Goal: Task Accomplishment & Management: Use online tool/utility

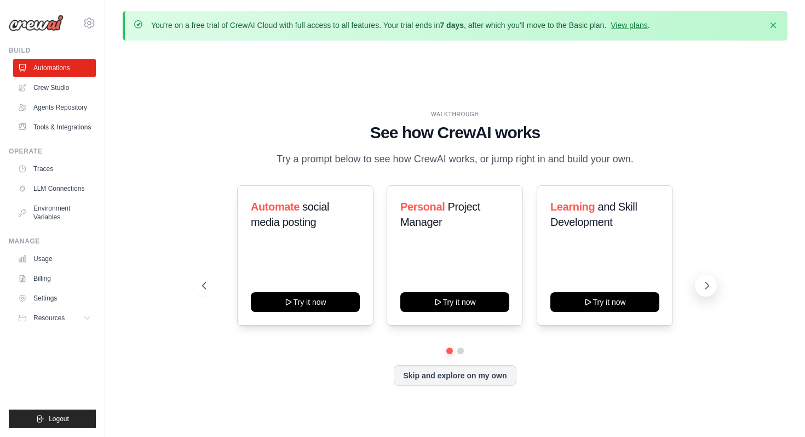
click at [707, 283] on icon at bounding box center [707, 285] width 3 height 7
click at [711, 284] on icon at bounding box center [707, 285] width 11 height 11
click at [54, 90] on link "Crew Studio" at bounding box center [55, 88] width 83 height 18
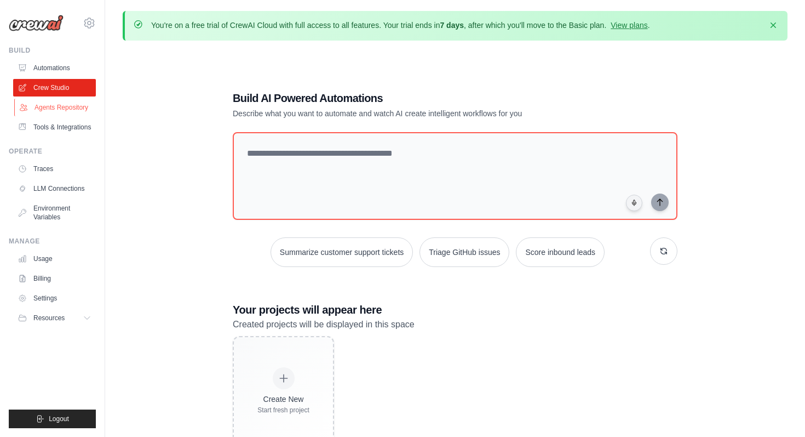
click at [54, 110] on link "Agents Repository" at bounding box center [55, 108] width 83 height 18
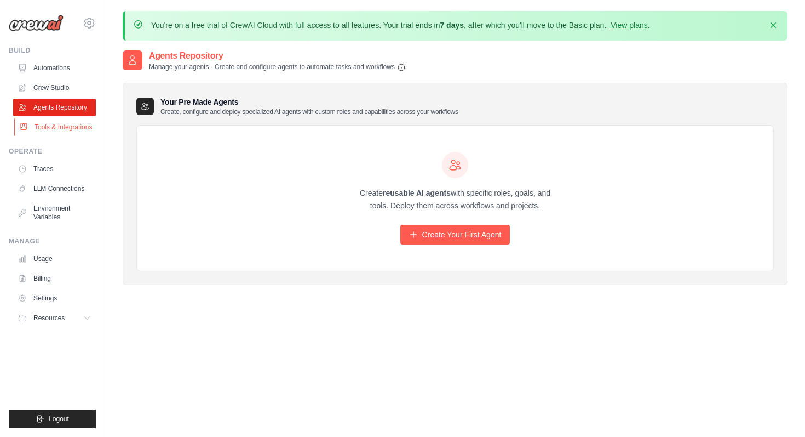
click at [53, 130] on link "Tools & Integrations" at bounding box center [55, 127] width 83 height 18
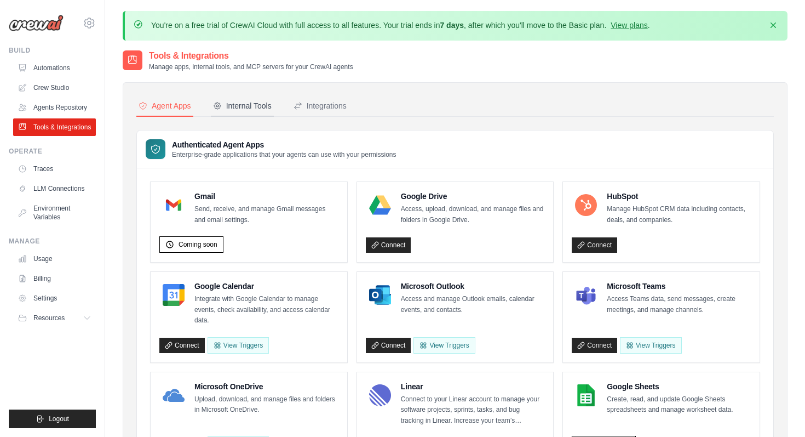
click at [257, 102] on div "Internal Tools" at bounding box center [242, 105] width 59 height 11
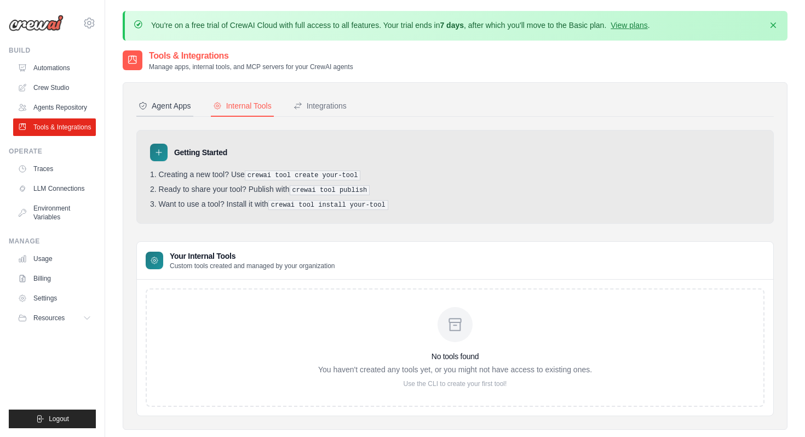
click at [144, 102] on icon at bounding box center [143, 105] width 7 height 7
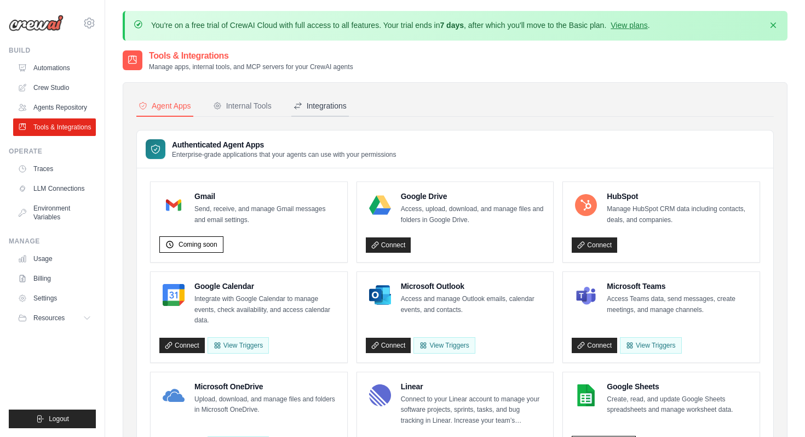
click at [308, 107] on div "Integrations" at bounding box center [320, 105] width 53 height 11
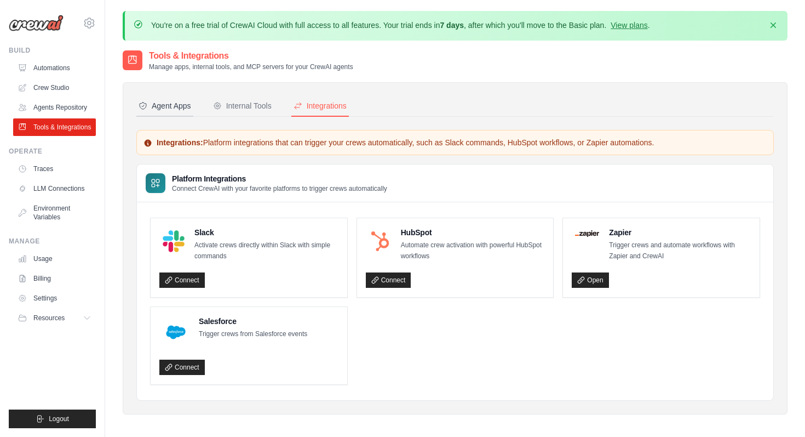
click at [171, 99] on button "Agent Apps" at bounding box center [164, 106] width 57 height 21
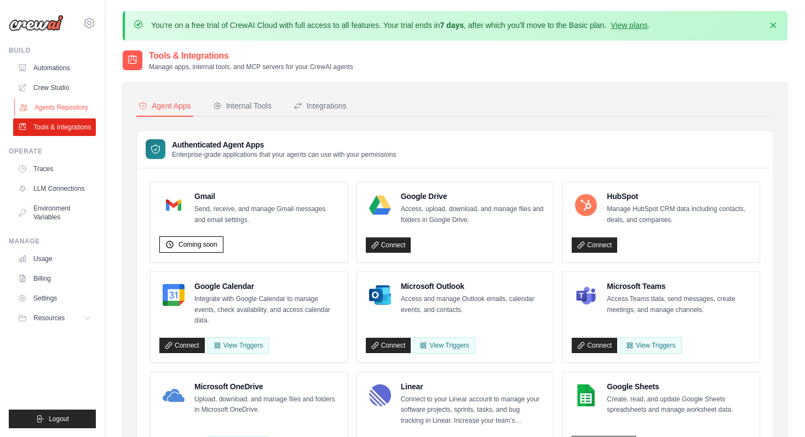
click at [58, 113] on link "Agents Repository" at bounding box center [55, 108] width 83 height 18
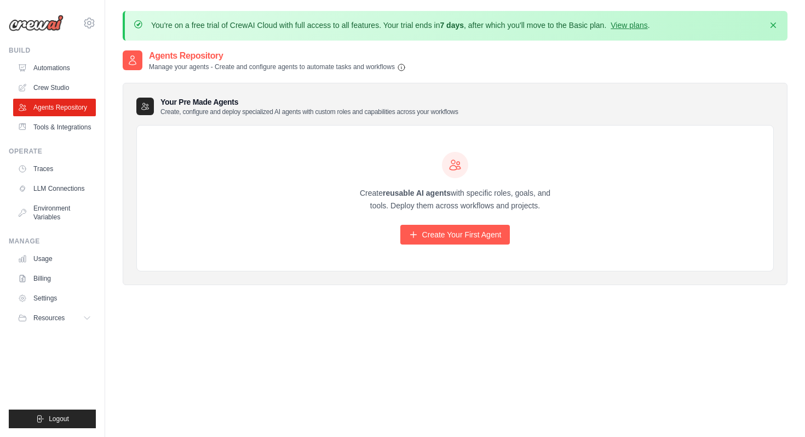
click at [244, 306] on div "Agents Repository Manage your agents - Create and configure agents to automate …" at bounding box center [455, 267] width 665 height 437
click at [290, 27] on p "You're on a free trial of CrewAI Cloud with full access to all features. Your t…" at bounding box center [400, 25] width 499 height 11
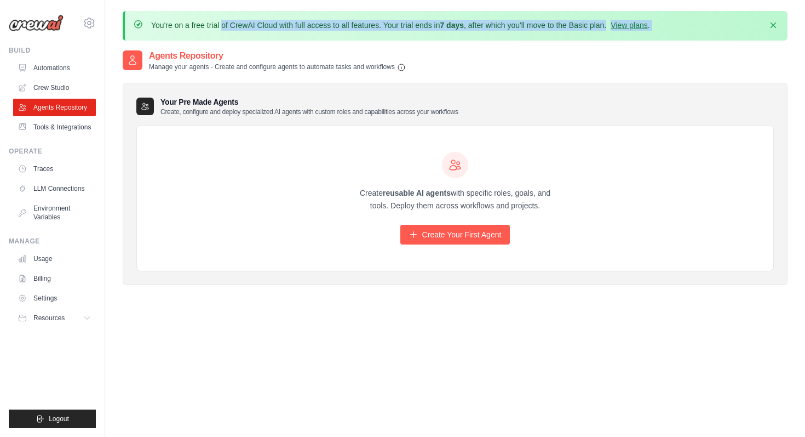
click at [301, 27] on p "You're on a free trial of CrewAI Cloud with full access to all features. Your t…" at bounding box center [400, 25] width 499 height 11
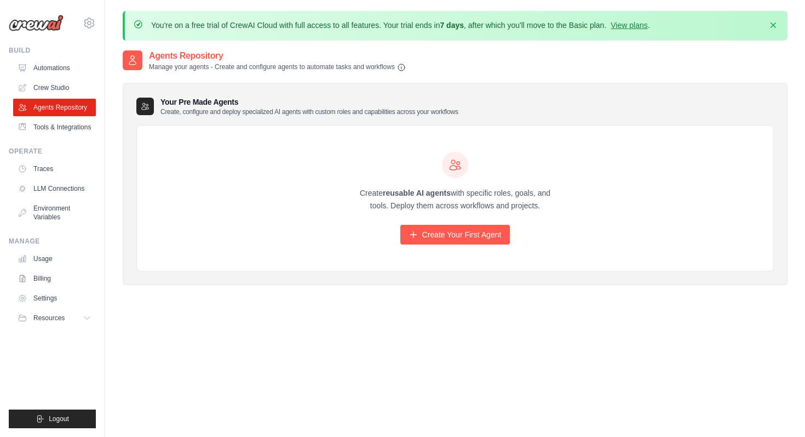
click at [301, 27] on p "You're on a free trial of CrewAI Cloud with full access to all features. Your t…" at bounding box center [400, 25] width 499 height 11
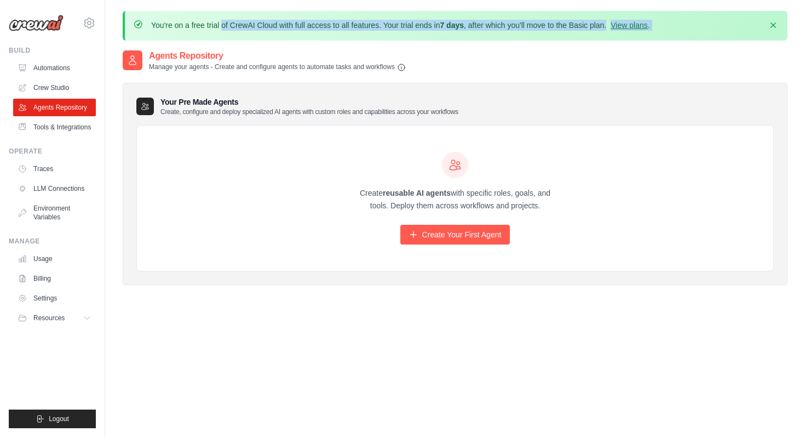
click at [312, 27] on p "You're on a free trial of CrewAI Cloud with full access to all features. Your t…" at bounding box center [400, 25] width 499 height 11
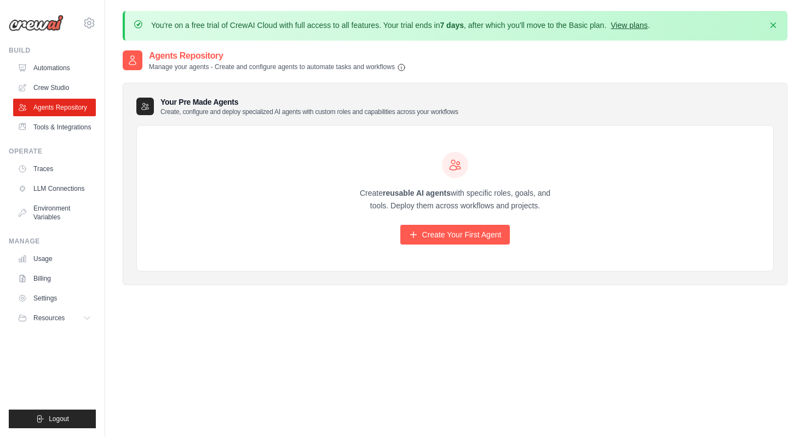
click at [633, 21] on link "View plans" at bounding box center [629, 25] width 37 height 9
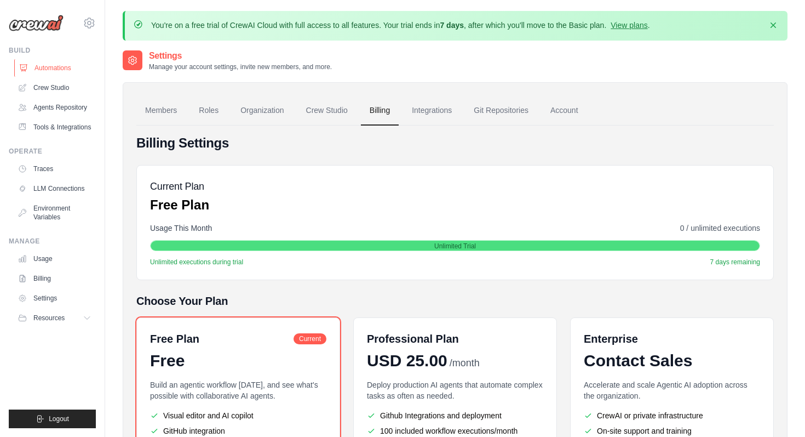
click at [48, 66] on link "Automations" at bounding box center [55, 68] width 83 height 18
click at [54, 87] on link "Crew Studio" at bounding box center [55, 88] width 83 height 18
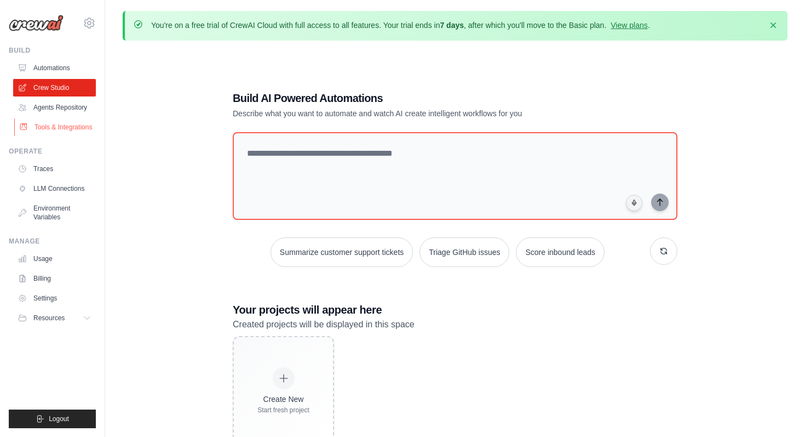
click at [48, 128] on link "Tools & Integrations" at bounding box center [55, 127] width 83 height 18
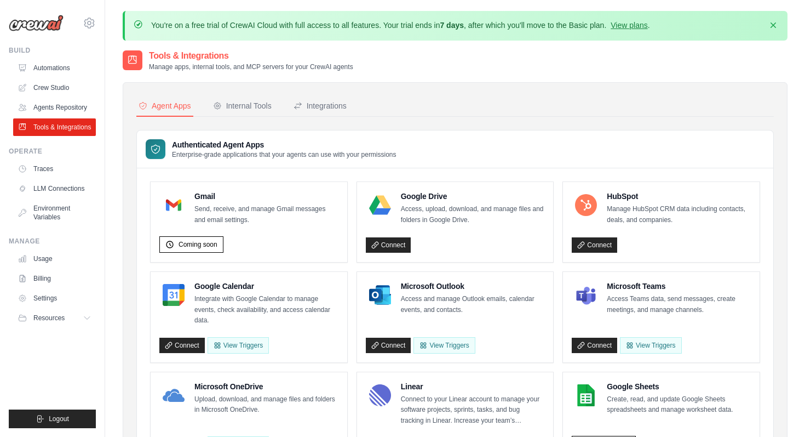
click at [37, 26] on img at bounding box center [36, 23] width 55 height 16
click at [31, 25] on img at bounding box center [36, 23] width 55 height 16
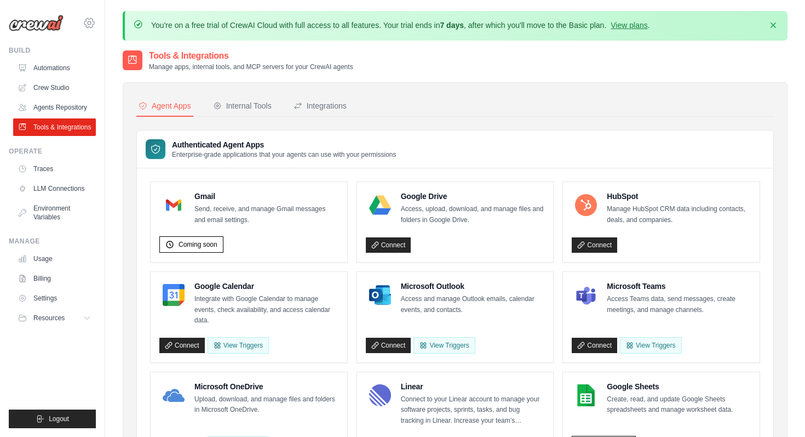
click at [92, 21] on icon at bounding box center [89, 22] width 10 height 9
click at [26, 28] on img at bounding box center [36, 23] width 55 height 16
click at [47, 192] on link "LLM Connections" at bounding box center [55, 189] width 83 height 18
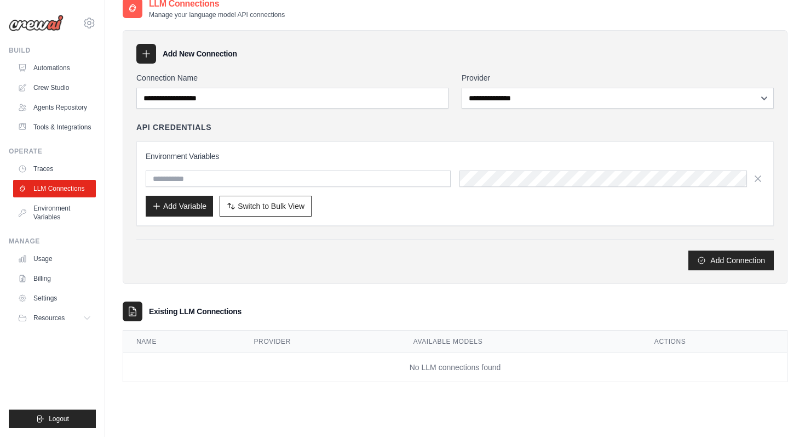
scroll to position [60, 0]
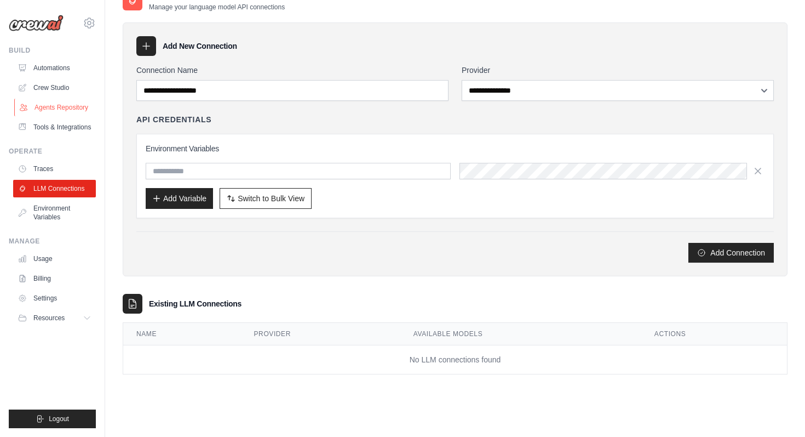
click at [51, 108] on link "Agents Repository" at bounding box center [55, 108] width 83 height 18
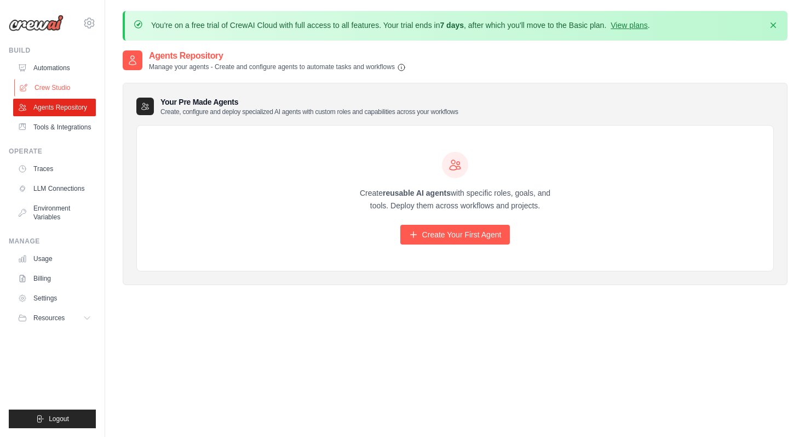
click at [50, 89] on link "Crew Studio" at bounding box center [55, 88] width 83 height 18
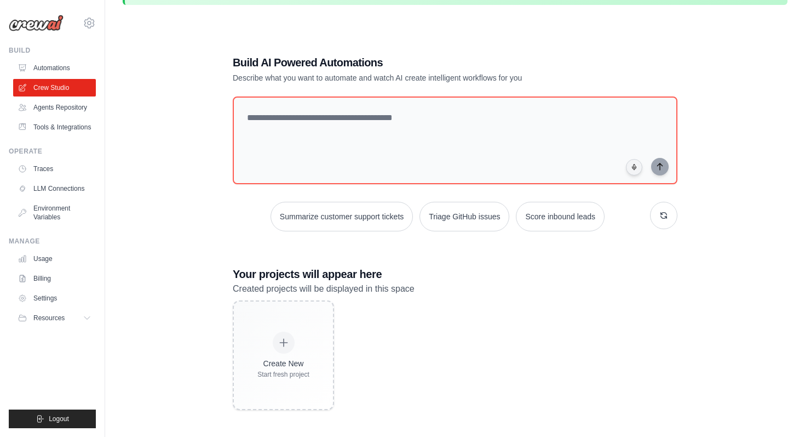
scroll to position [60, 0]
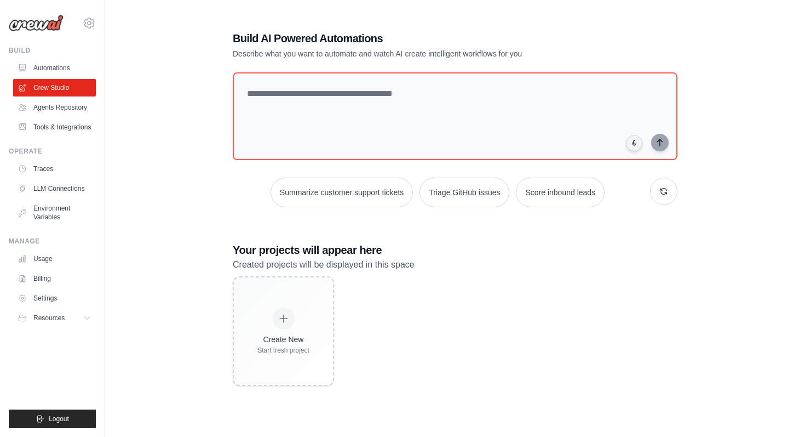
click at [749, 108] on div "Build AI Powered Automations Describe what you want to automate and watch AI cr…" at bounding box center [455, 208] width 665 height 437
click at [309, 108] on textarea at bounding box center [455, 116] width 449 height 89
click at [381, 48] on p "Describe what you want to automate and watch AI create intelligent workflows fo…" at bounding box center [417, 53] width 368 height 11
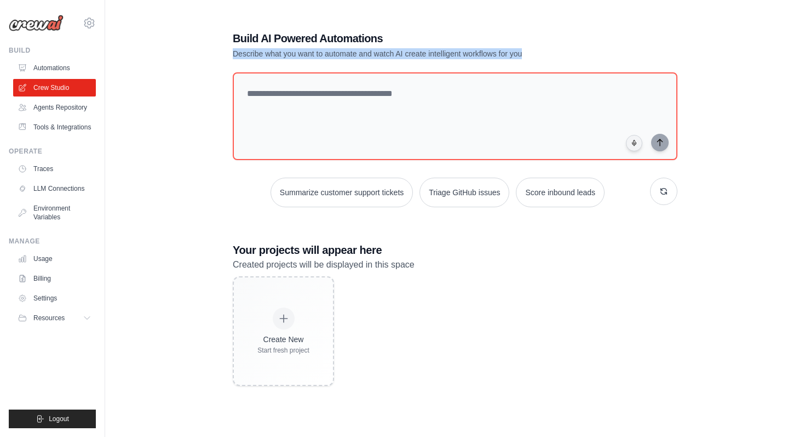
click at [381, 48] on p "Describe what you want to automate and watch AI create intelligent workflows fo…" at bounding box center [417, 53] width 368 height 11
click at [385, 53] on p "Describe what you want to automate and watch AI create intelligent workflows fo…" at bounding box center [417, 53] width 368 height 11
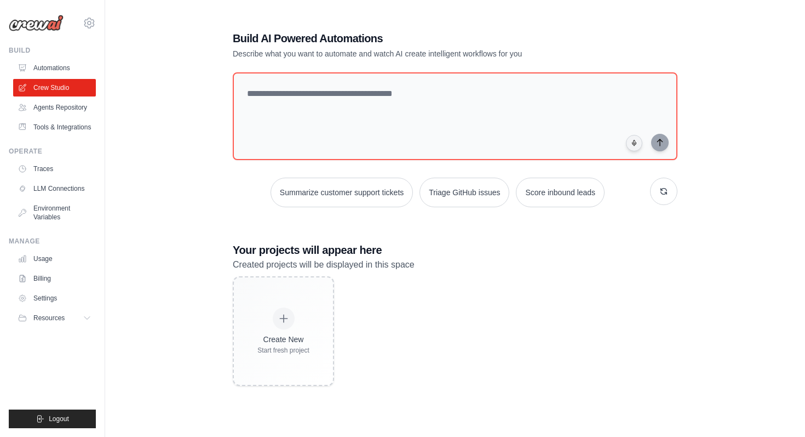
click at [385, 53] on p "Describe what you want to automate and watch AI create intelligent workflows fo…" at bounding box center [417, 53] width 368 height 11
click at [377, 55] on p "Describe what you want to automate and watch AI create intelligent workflows fo…" at bounding box center [417, 53] width 368 height 11
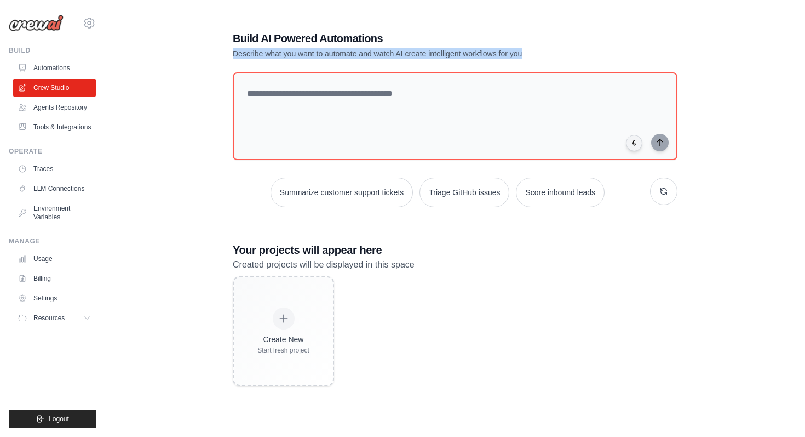
click at [387, 55] on p "Describe what you want to automate and watch AI create intelligent workflows fo…" at bounding box center [417, 53] width 368 height 11
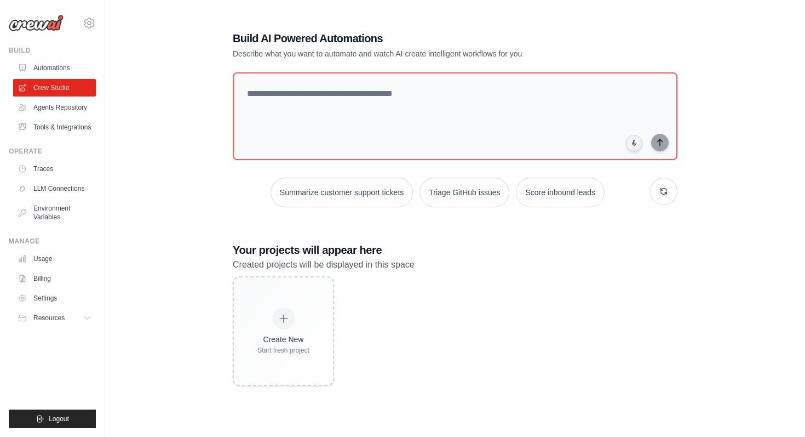
click at [387, 55] on p "Describe what you want to automate and watch AI create intelligent workflows fo…" at bounding box center [417, 53] width 368 height 11
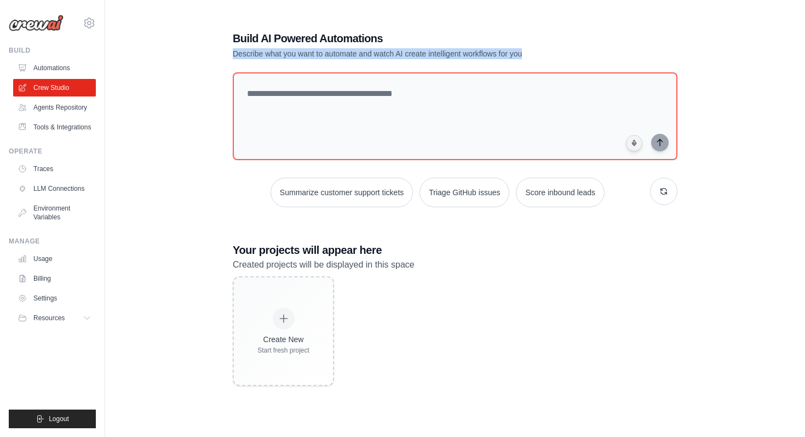
click at [382, 53] on p "Describe what you want to automate and watch AI create intelligent workflows fo…" at bounding box center [417, 53] width 368 height 11
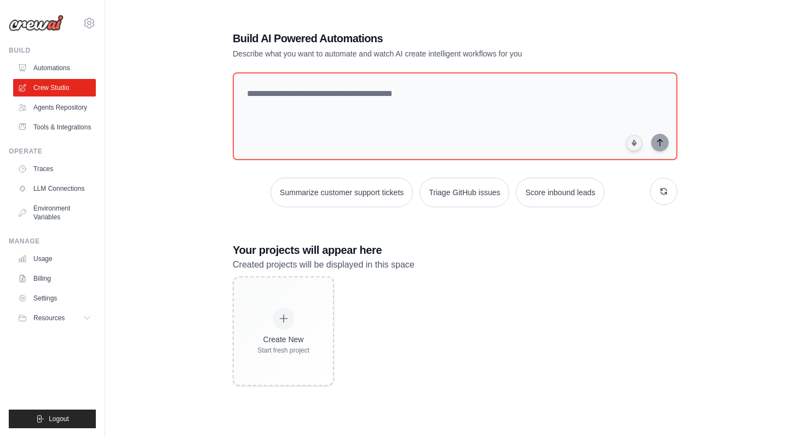
click at [382, 53] on p "Describe what you want to automate and watch AI create intelligent workflows fo…" at bounding box center [417, 53] width 368 height 11
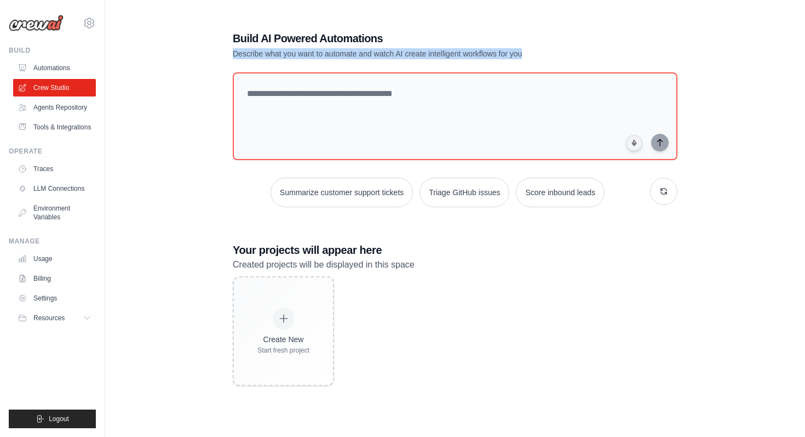
click at [385, 53] on p "Describe what you want to automate and watch AI create intelligent workflows fo…" at bounding box center [417, 53] width 368 height 11
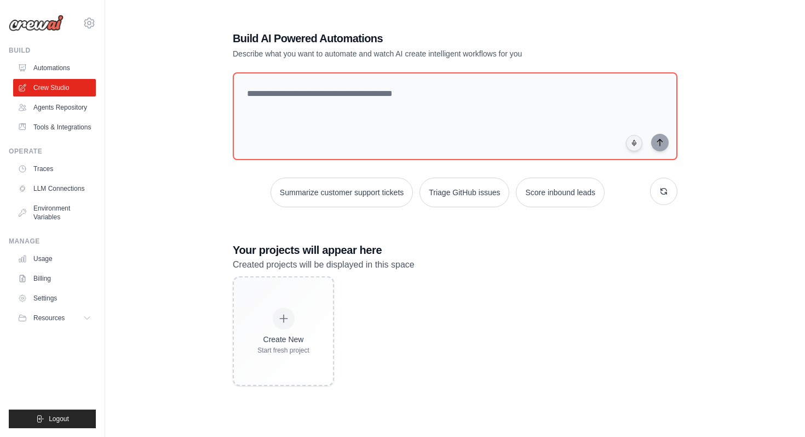
click at [385, 53] on p "Describe what you want to automate and watch AI create intelligent workflows fo…" at bounding box center [417, 53] width 368 height 11
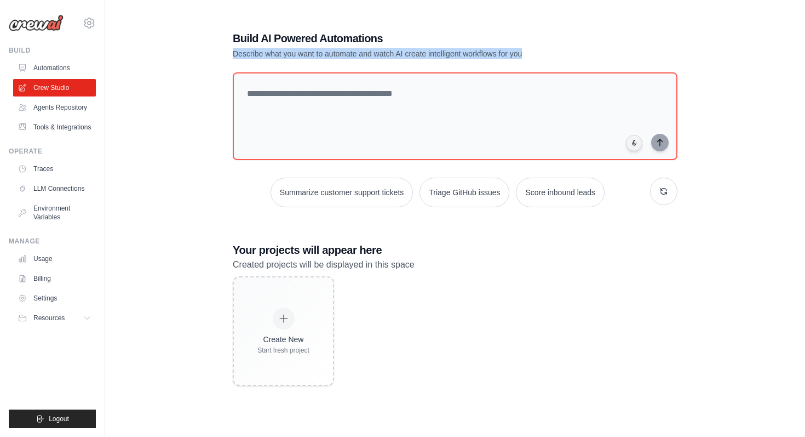
click at [385, 53] on p "Describe what you want to automate and watch AI create intelligent workflows fo…" at bounding box center [417, 53] width 368 height 11
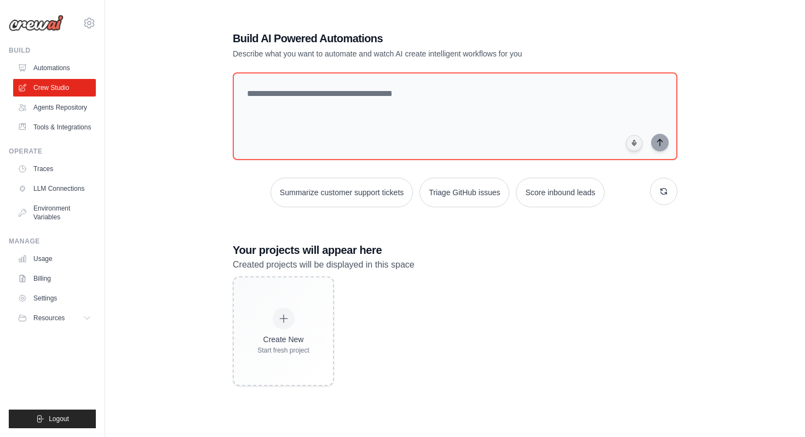
click at [385, 53] on p "Describe what you want to automate and watch AI create intelligent workflows fo…" at bounding box center [417, 53] width 368 height 11
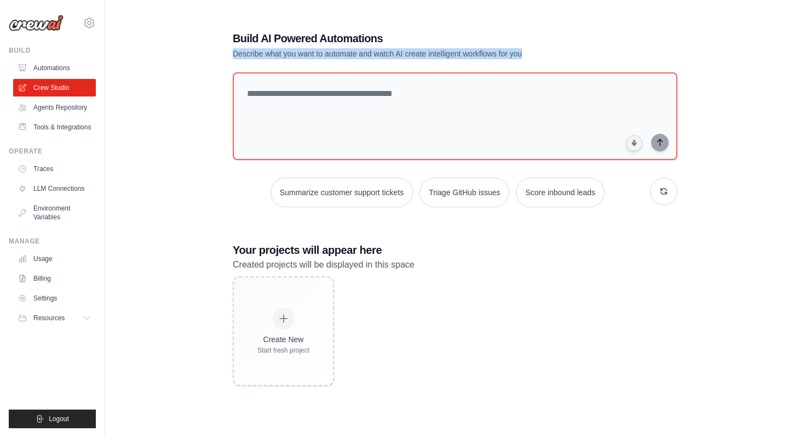
click at [385, 53] on p "Describe what you want to automate and watch AI create intelligent workflows fo…" at bounding box center [417, 53] width 368 height 11
